Goal: Navigation & Orientation: Go to known website

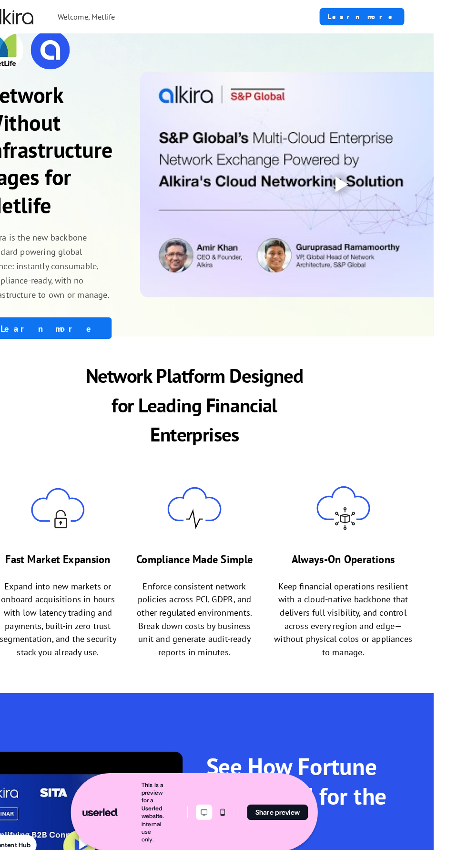
scroll to position [0, 0]
